Goal: Navigation & Orientation: Understand site structure

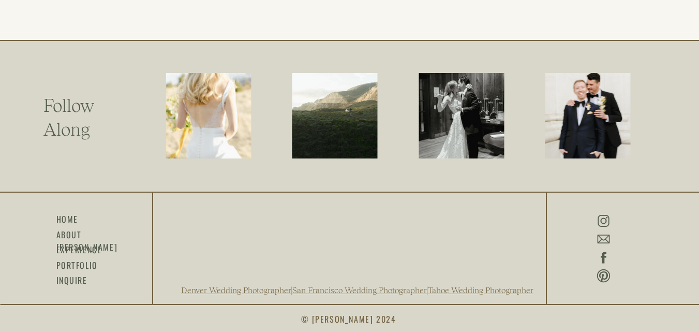
scroll to position [2694, 0]
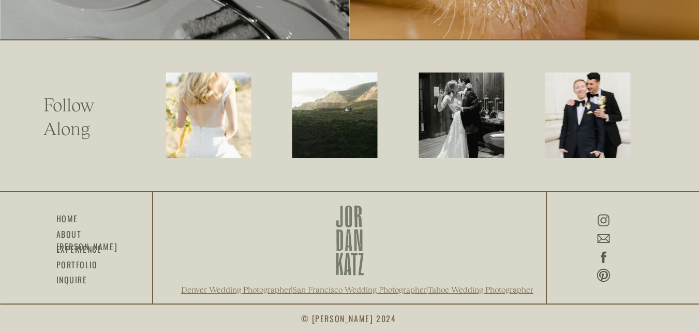
click at [607, 258] on icon at bounding box center [603, 256] width 15 height 17
click at [601, 254] on icon at bounding box center [603, 256] width 15 height 17
click at [604, 258] on icon at bounding box center [604, 256] width 6 height 11
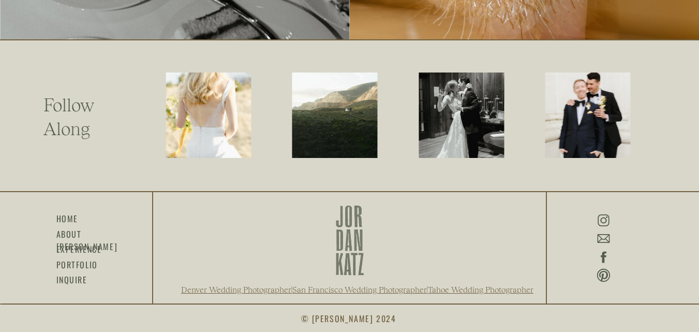
click at [604, 258] on icon at bounding box center [604, 256] width 6 height 11
click at [602, 258] on icon at bounding box center [603, 256] width 15 height 17
click at [602, 222] on icon at bounding box center [603, 220] width 15 height 17
click at [605, 258] on icon at bounding box center [603, 256] width 15 height 17
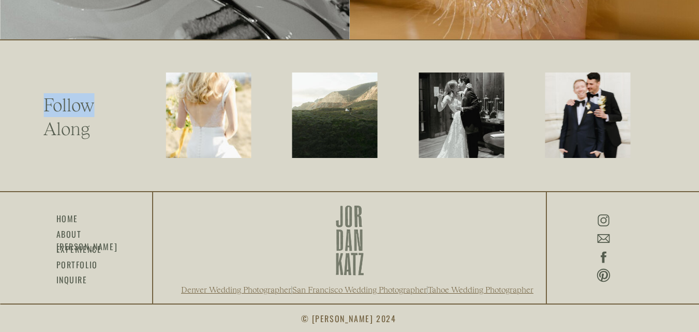
click at [605, 258] on icon at bounding box center [603, 256] width 15 height 17
click at [605, 262] on icon at bounding box center [603, 256] width 15 height 17
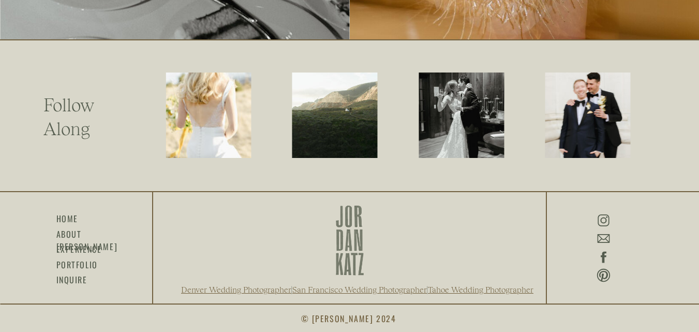
click at [606, 222] on icon at bounding box center [603, 220] width 15 height 17
